Goal: Share content: Share content

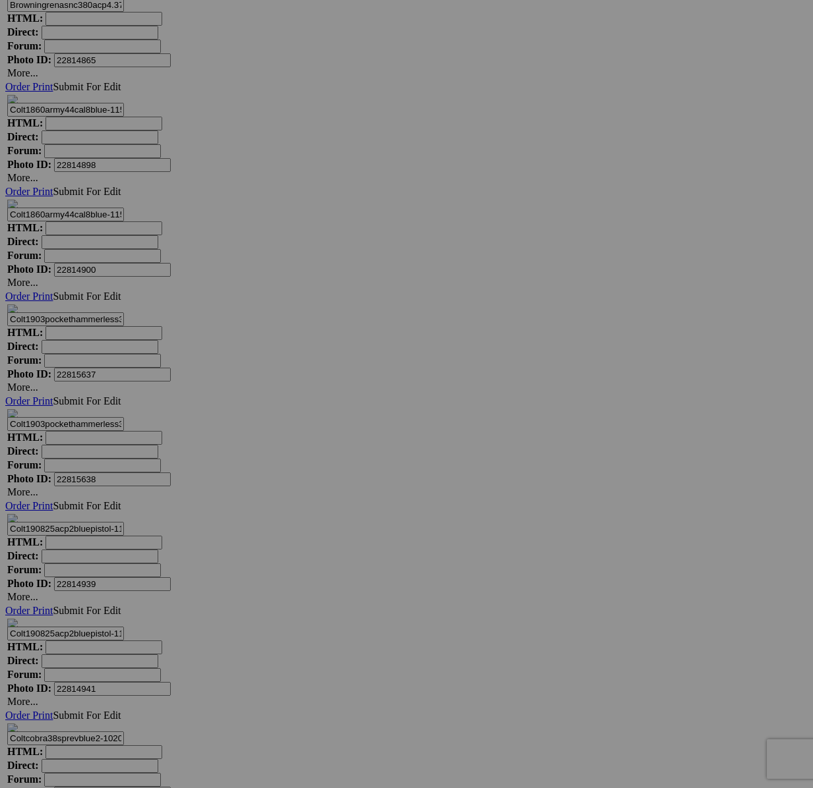
scroll to position [6244, 0]
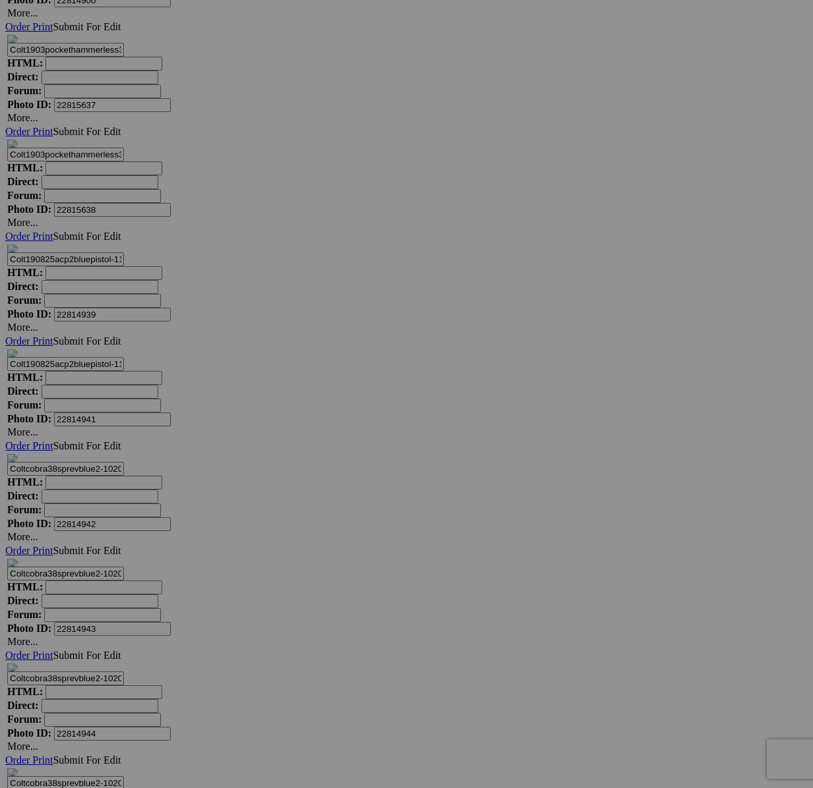
scroll to position [6570, 0]
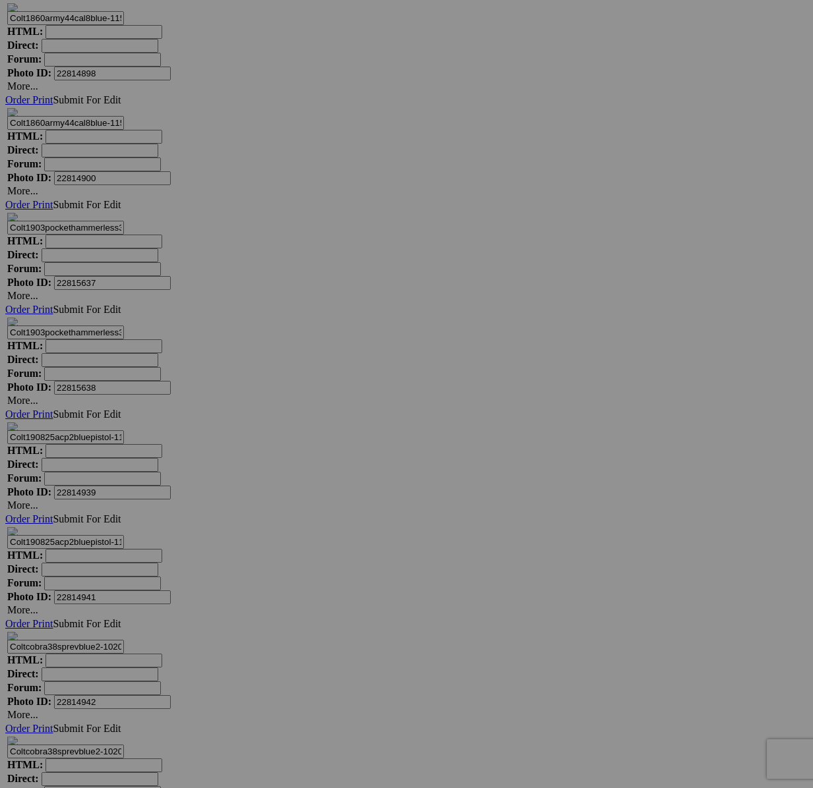
type textarea "<!-- [DOMAIN_NAME] image hosting. HTML Bulk Share code Starts Here --> <div sty…"
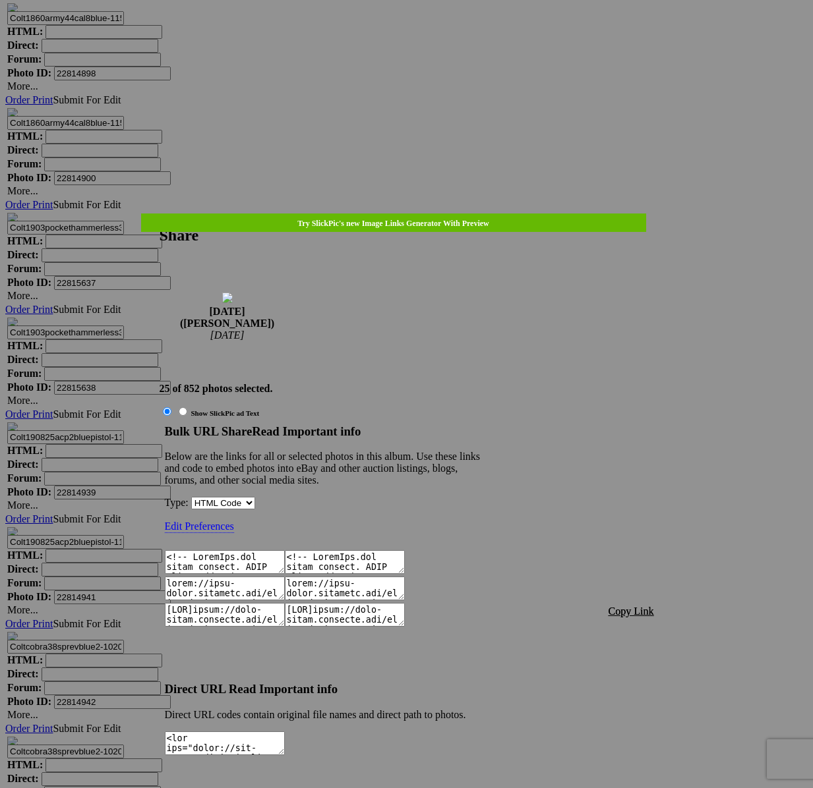
click at [651, 606] on font "Copy Link" at bounding box center [630, 611] width 45 height 11
drag, startPoint x: 430, startPoint y: 30, endPoint x: 421, endPoint y: 36, distance: 11.0
click at [430, 30] on div at bounding box center [406, 394] width 813 height 788
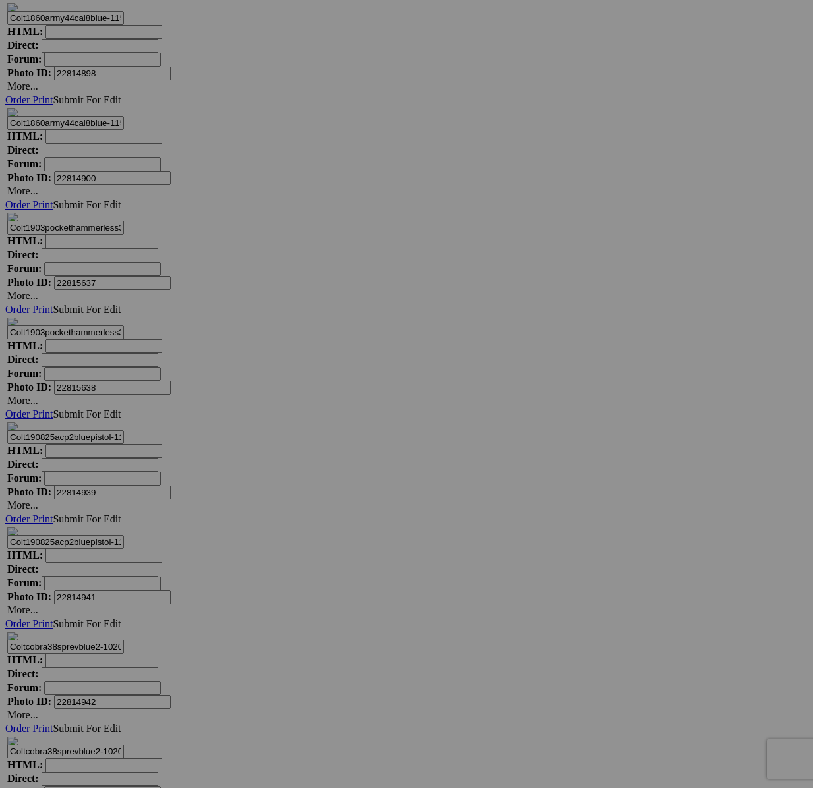
drag, startPoint x: 420, startPoint y: 38, endPoint x: 422, endPoint y: 54, distance: 16.7
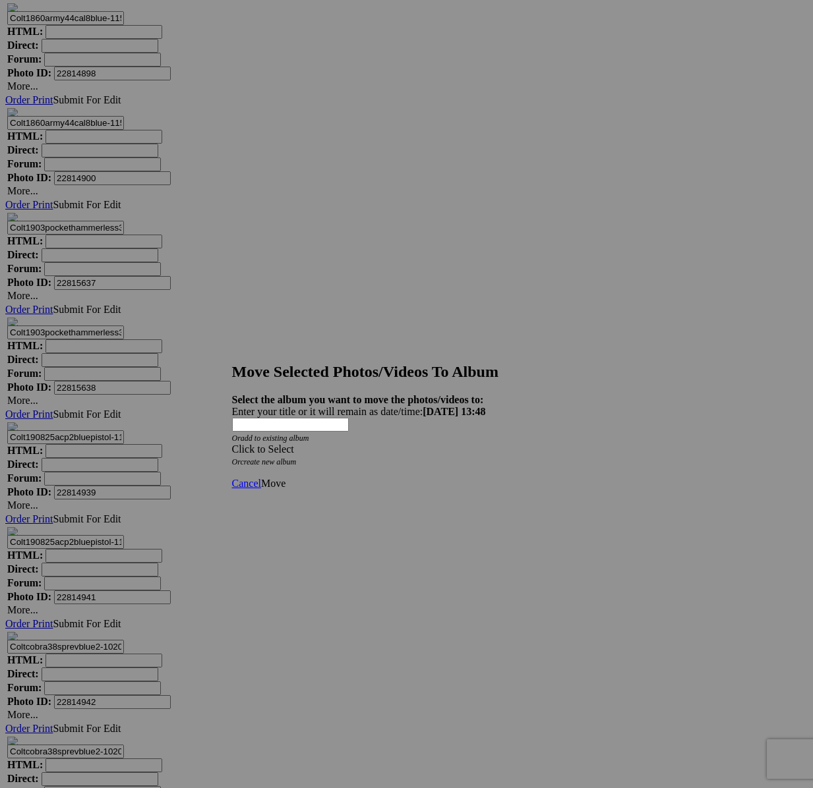
click at [442, 444] on div "Click to Select" at bounding box center [406, 450] width 349 height 12
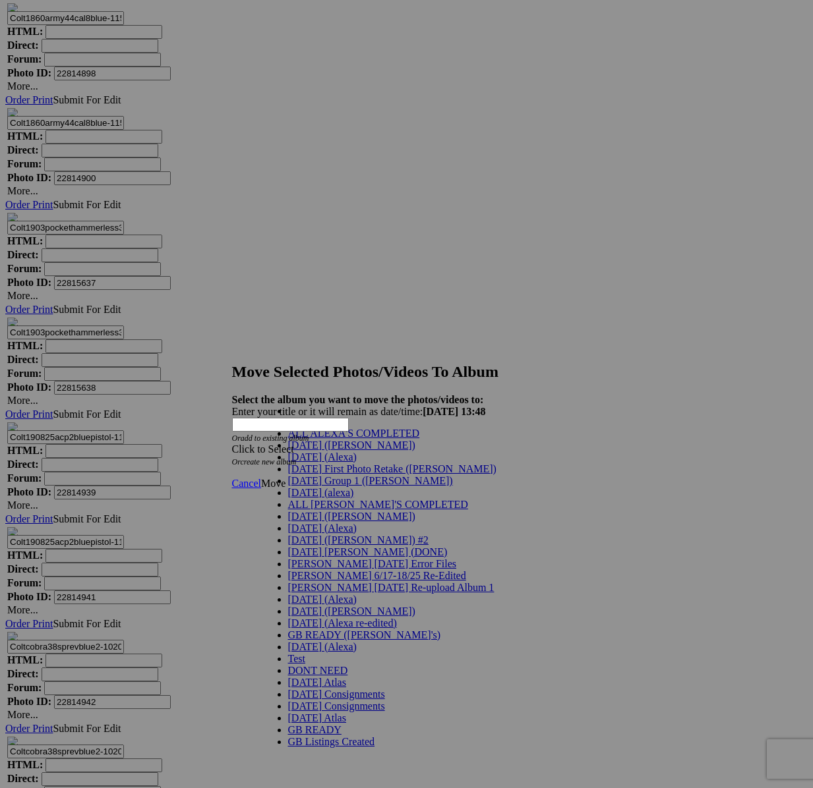
click at [320, 451] on span "[DATE] ([PERSON_NAME])" at bounding box center [351, 445] width 127 height 11
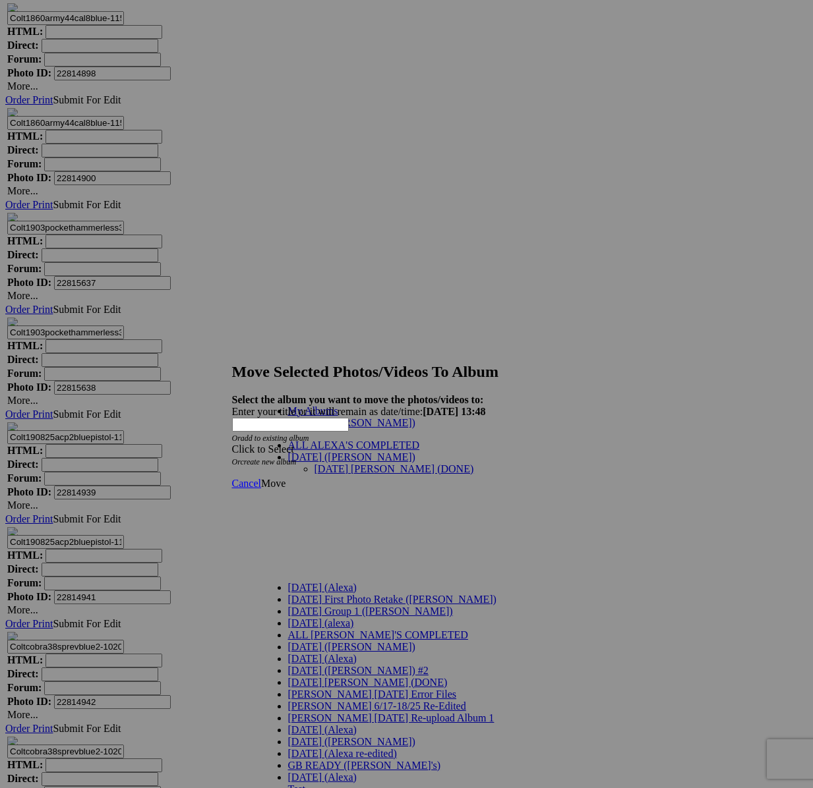
click at [322, 463] on link "[DATE] [PERSON_NAME] (DONE)" at bounding box center [394, 468] width 160 height 11
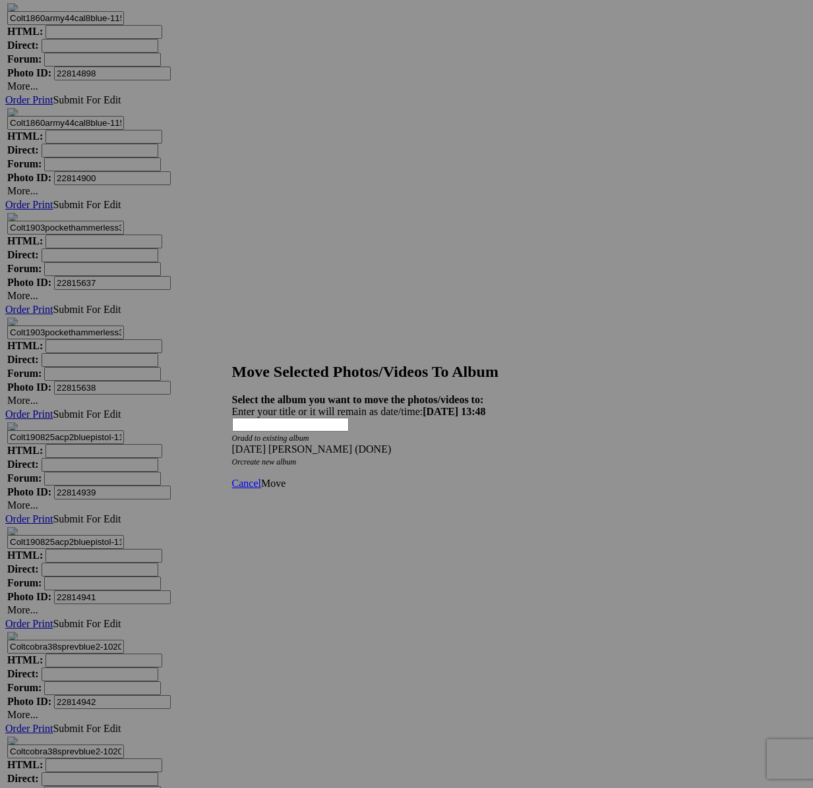
drag, startPoint x: 573, startPoint y: 457, endPoint x: 562, endPoint y: 457, distance: 11.2
click at [285, 478] on span "Move" at bounding box center [273, 483] width 24 height 11
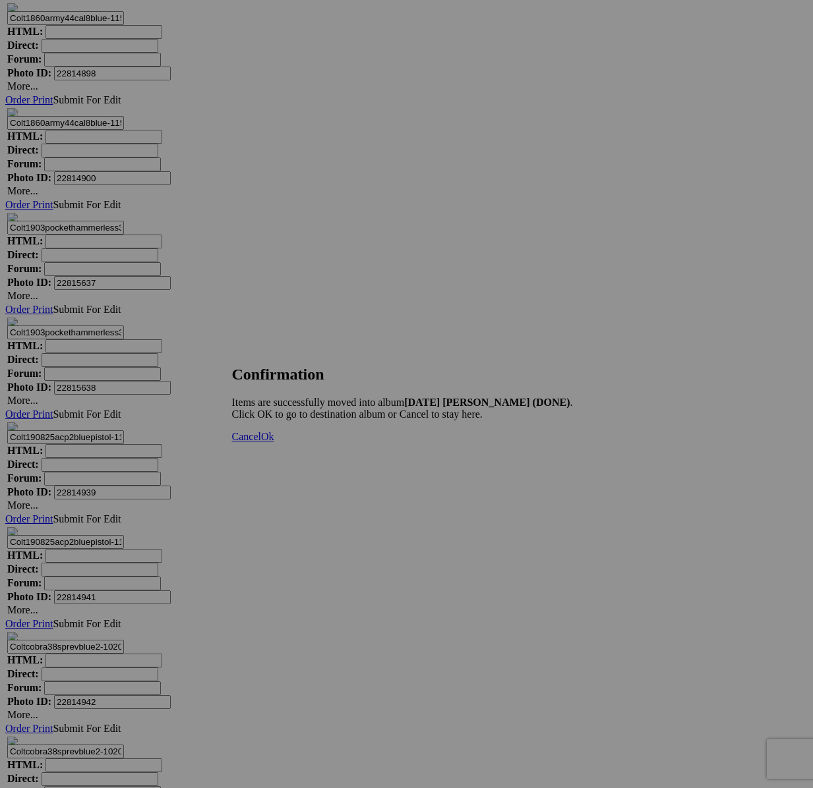
click at [261, 442] on span "Cancel" at bounding box center [246, 436] width 29 height 11
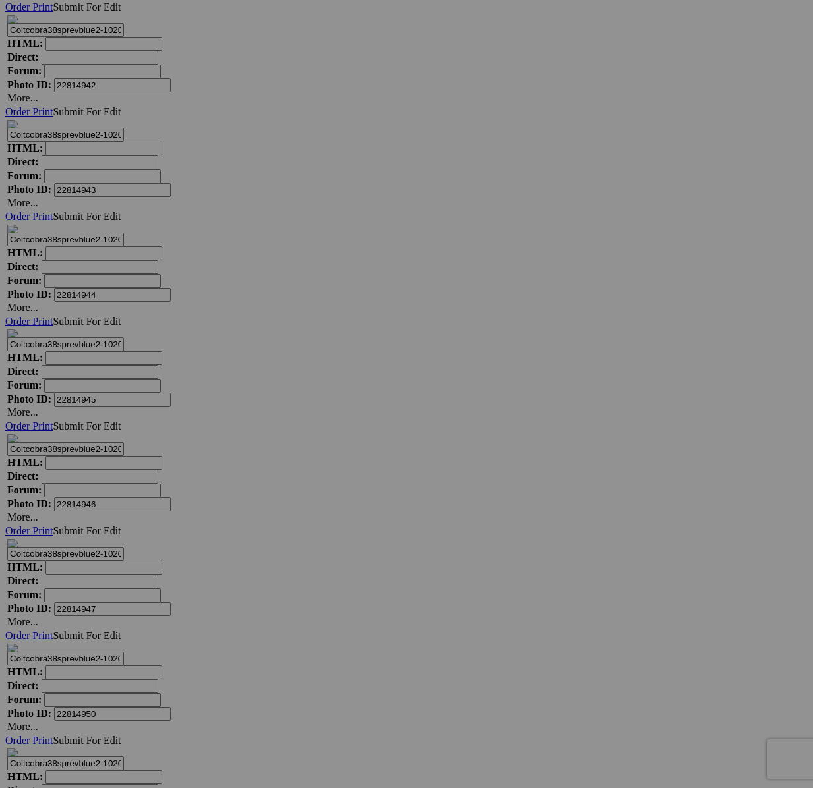
scroll to position [7735, 0]
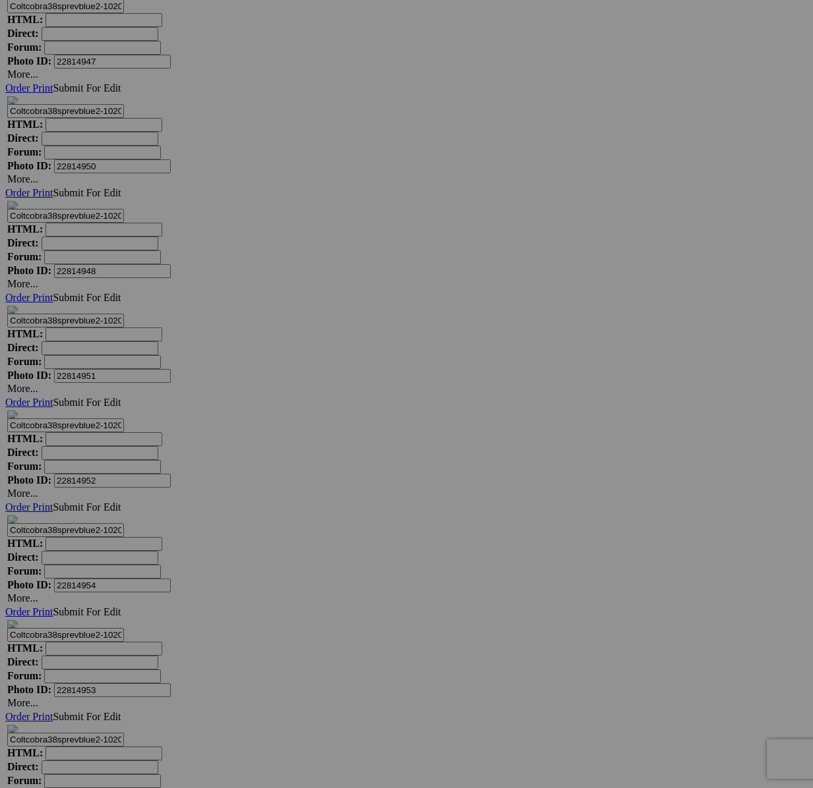
drag, startPoint x: 461, startPoint y: 465, endPoint x: 530, endPoint y: 451, distance: 70.7
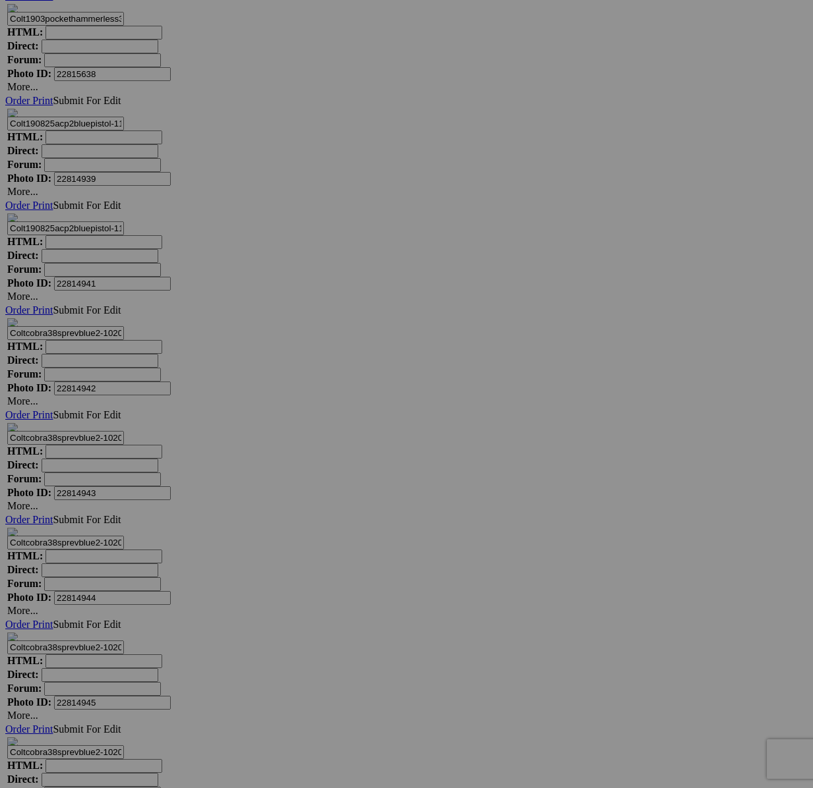
scroll to position [6878, 0]
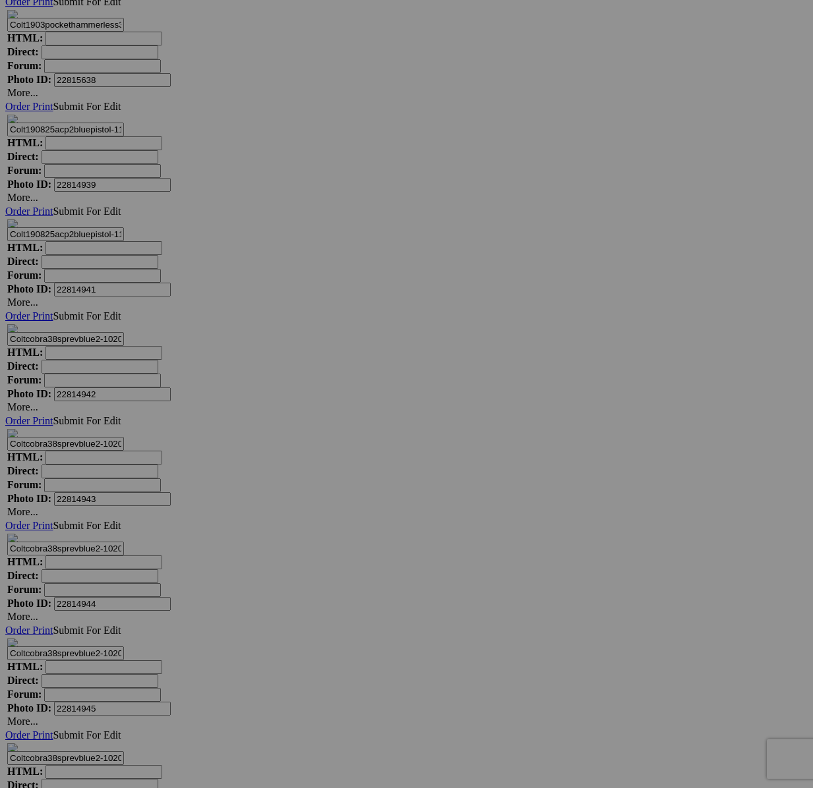
type textarea "<!-- [DOMAIN_NAME] image hosting. HTML Bulk Share code Starts Here --> <div sty…"
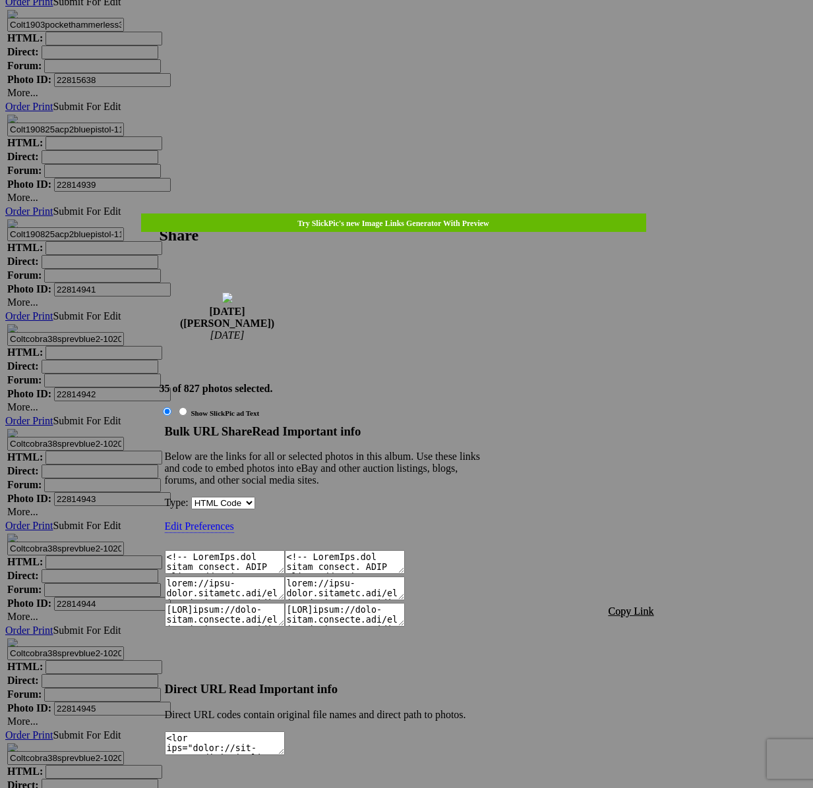
click at [636, 606] on span "Copy Link" at bounding box center [630, 611] width 45 height 11
click at [413, 28] on div at bounding box center [406, 394] width 813 height 788
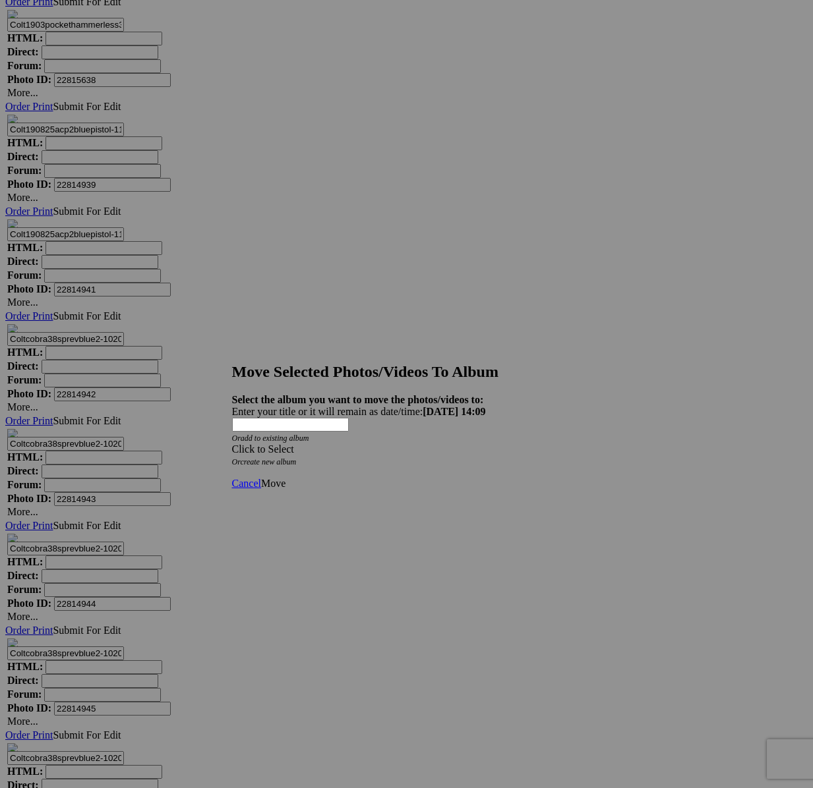
click at [501, 444] on div "Click to Select Or create new album" at bounding box center [406, 456] width 349 height 24
click at [232, 444] on span at bounding box center [232, 449] width 0 height 11
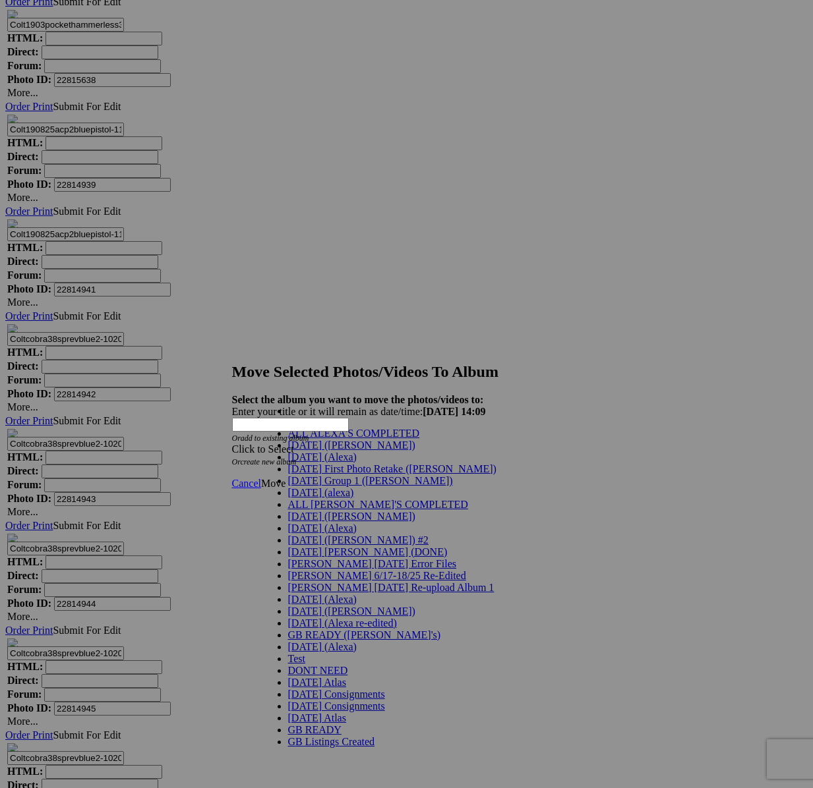
click at [353, 451] on link "[DATE] ([PERSON_NAME])" at bounding box center [351, 445] width 127 height 11
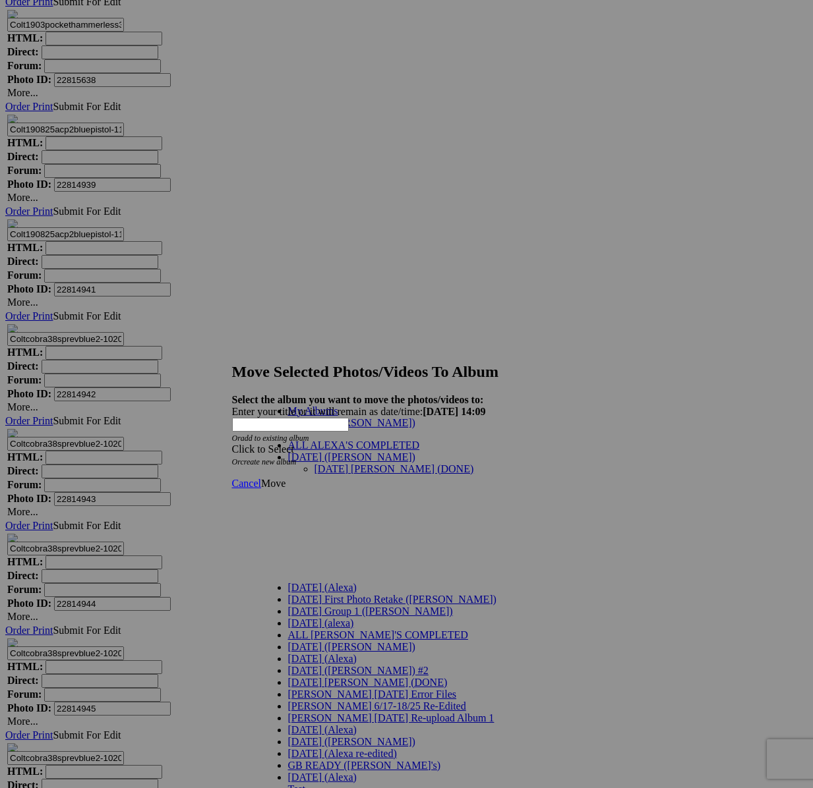
click at [353, 463] on link "[DATE] [PERSON_NAME] (DONE)" at bounding box center [394, 468] width 160 height 11
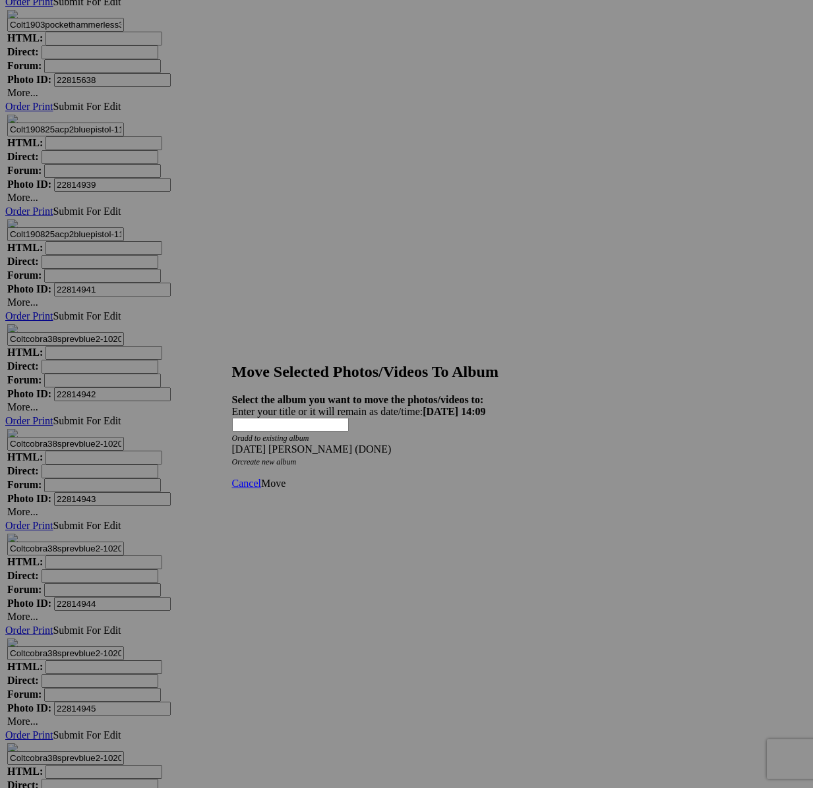
click at [285, 478] on link "Move" at bounding box center [273, 483] width 24 height 11
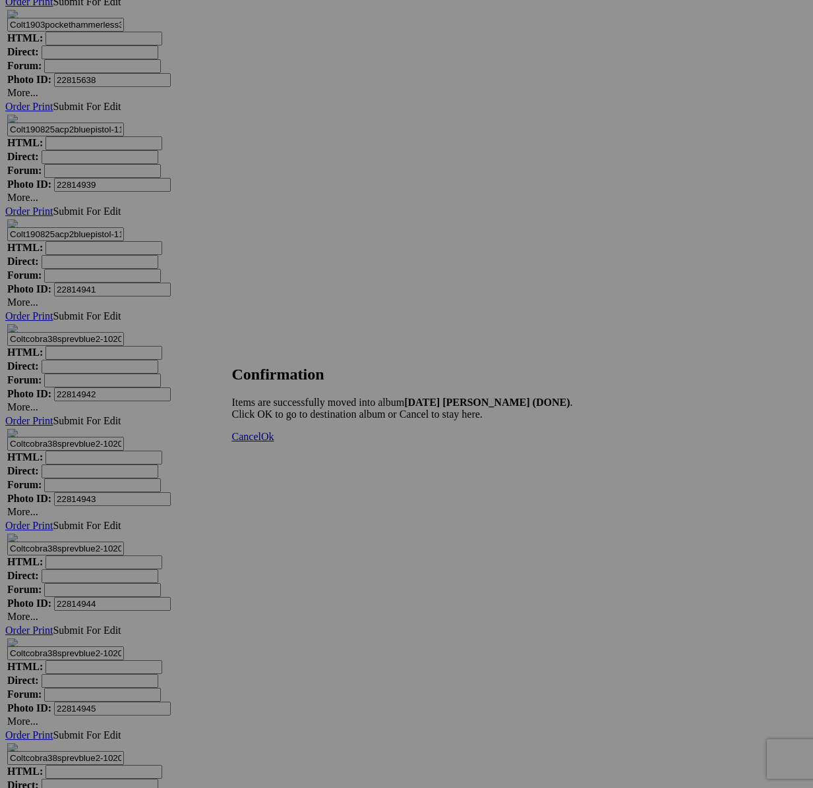
click at [261, 442] on span "Cancel" at bounding box center [246, 436] width 29 height 11
